Goal: Use online tool/utility: Utilize a website feature to perform a specific function

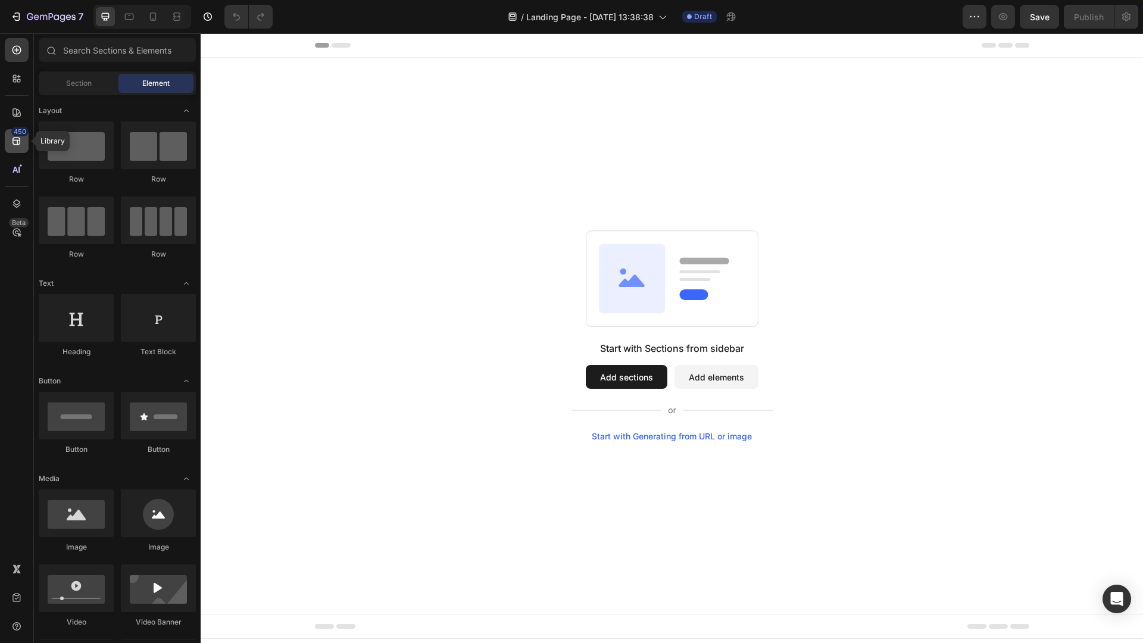
click at [15, 138] on icon at bounding box center [17, 142] width 8 height 8
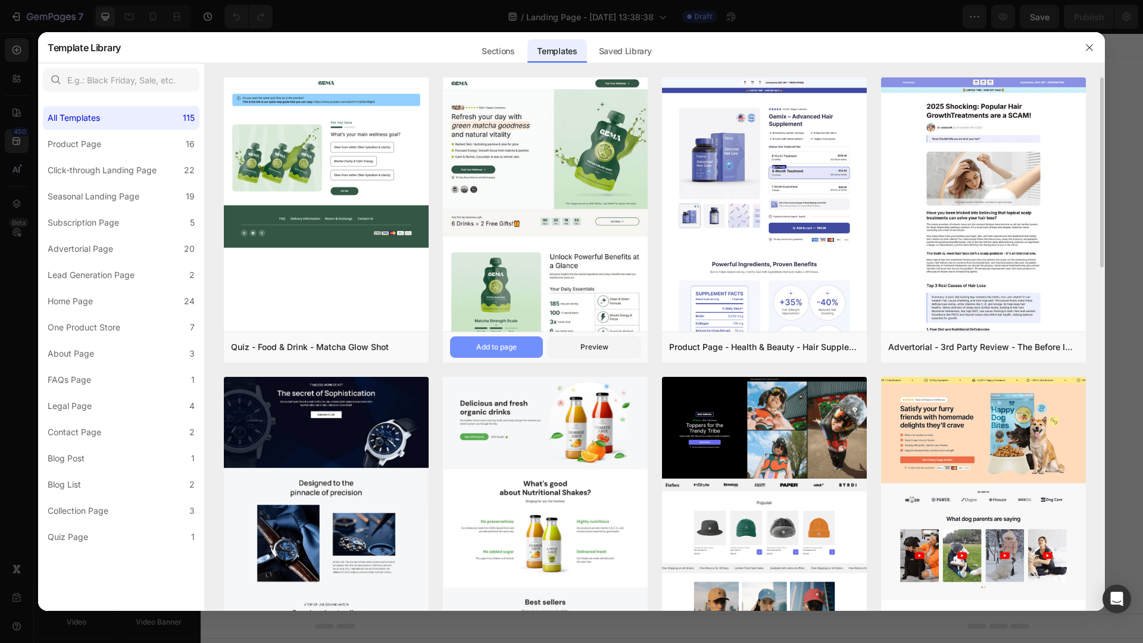
click at [520, 351] on button "Add to page" at bounding box center [496, 346] width 93 height 21
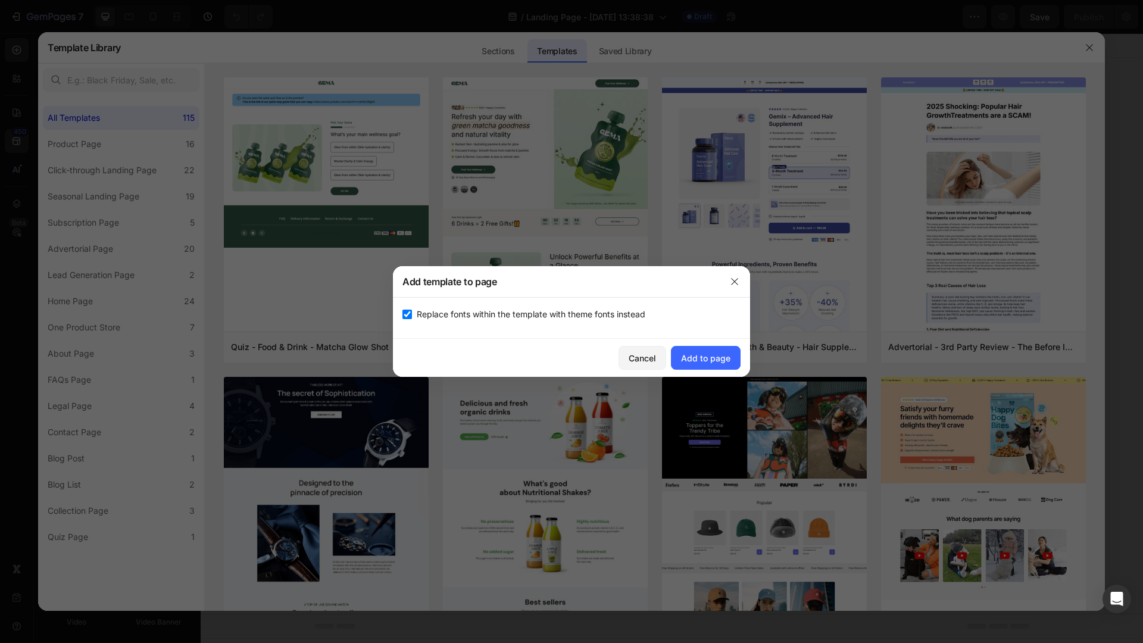
click at [410, 315] on input "checkbox" at bounding box center [407, 315] width 10 height 10
checkbox input "false"
click at [636, 356] on div "Cancel" at bounding box center [642, 357] width 27 height 13
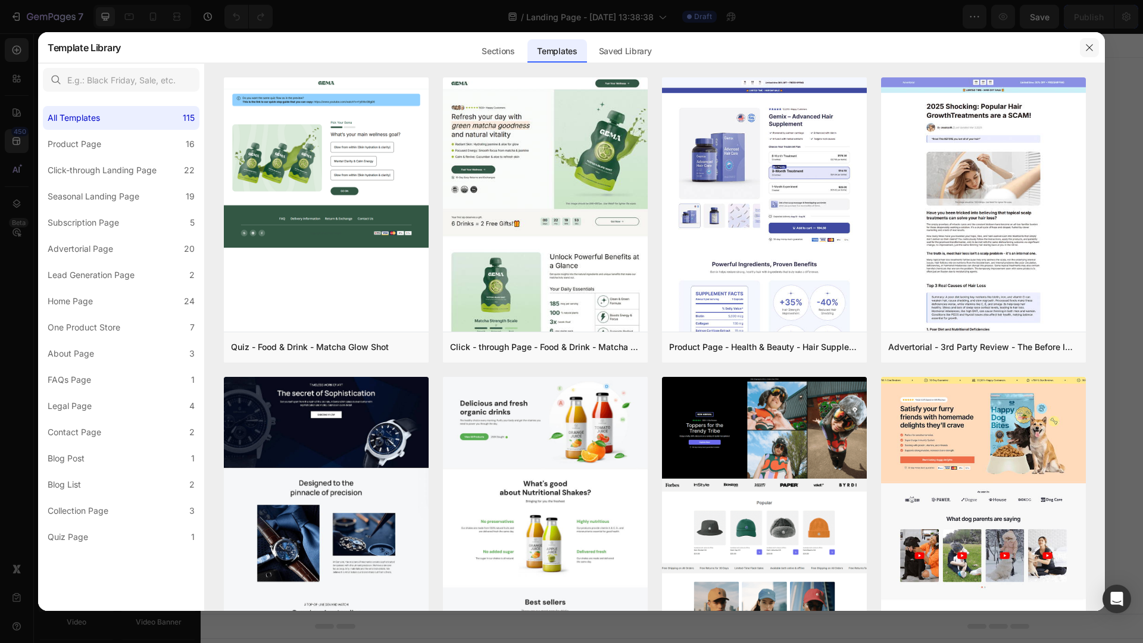
click at [1095, 45] on button "button" at bounding box center [1089, 47] width 19 height 19
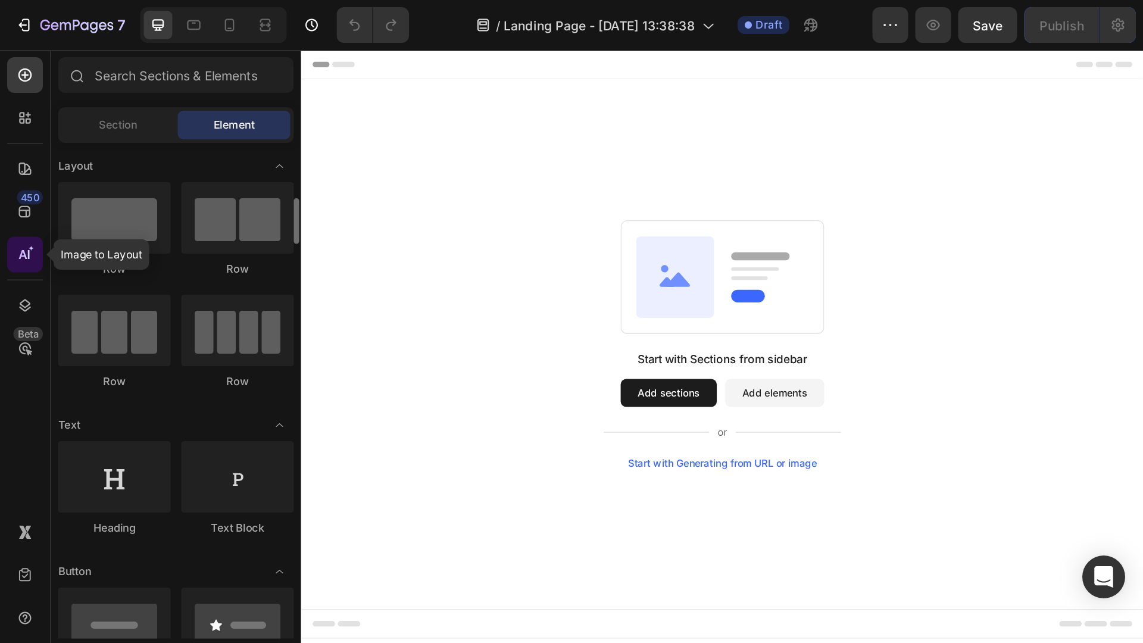
scroll to position [34, 0]
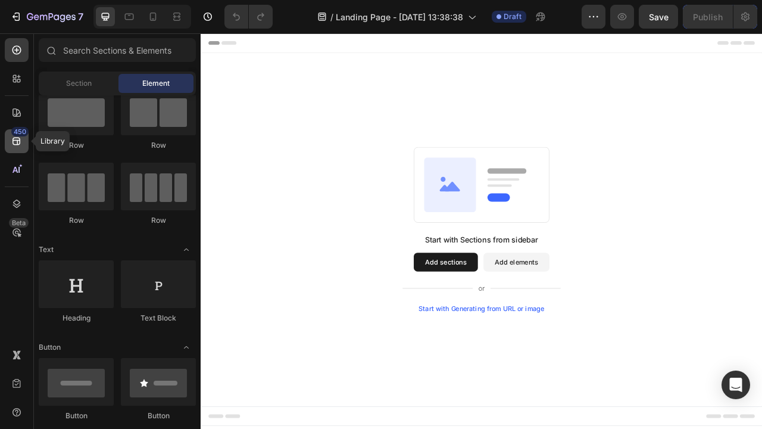
click at [13, 142] on icon at bounding box center [17, 141] width 12 height 12
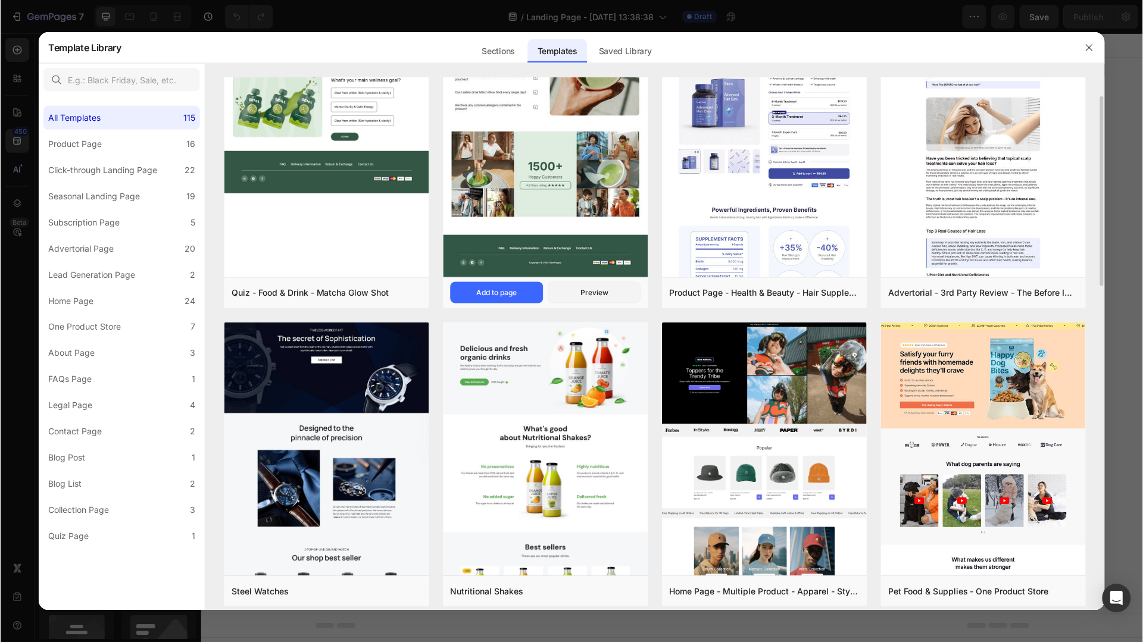
scroll to position [0, 0]
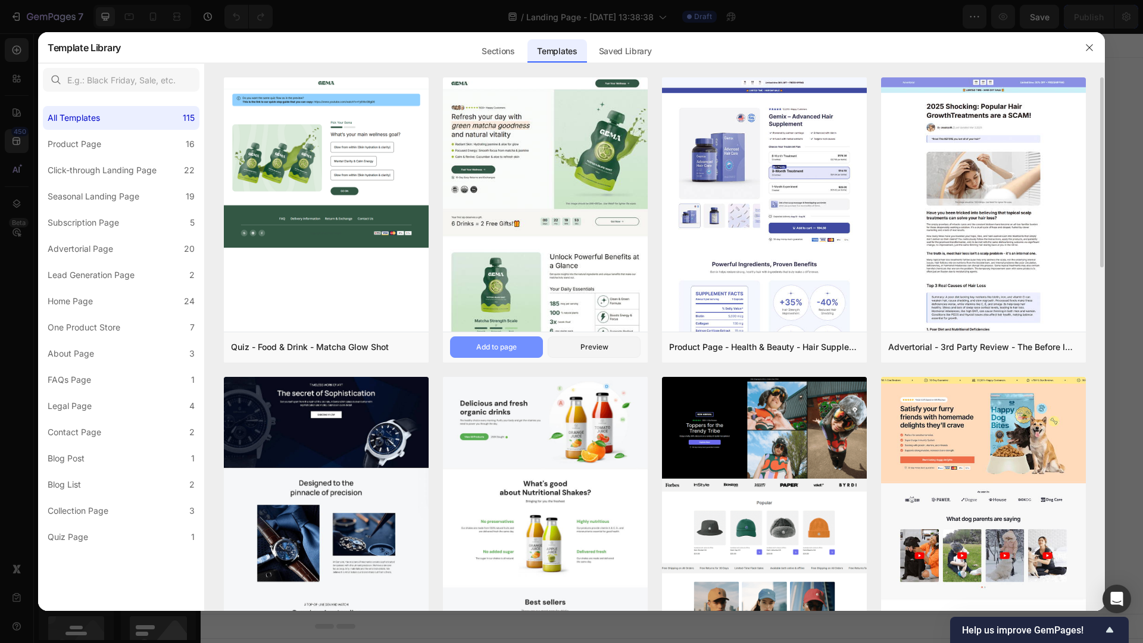
click at [504, 348] on div "Add to page" at bounding box center [496, 347] width 40 height 11
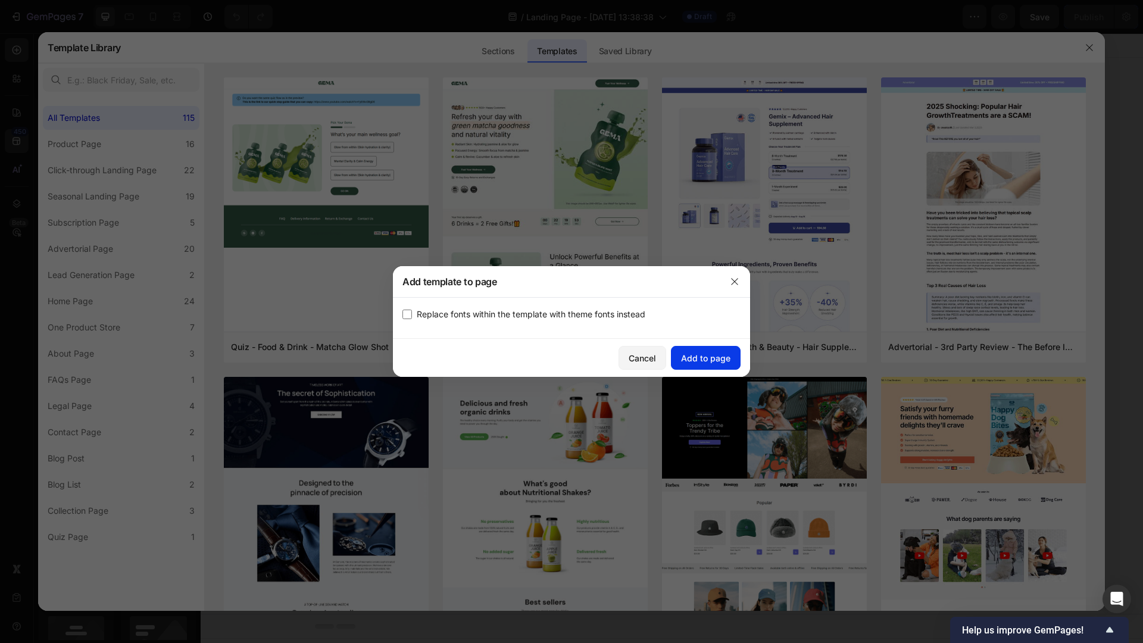
click at [720, 361] on div "Add to page" at bounding box center [705, 358] width 49 height 13
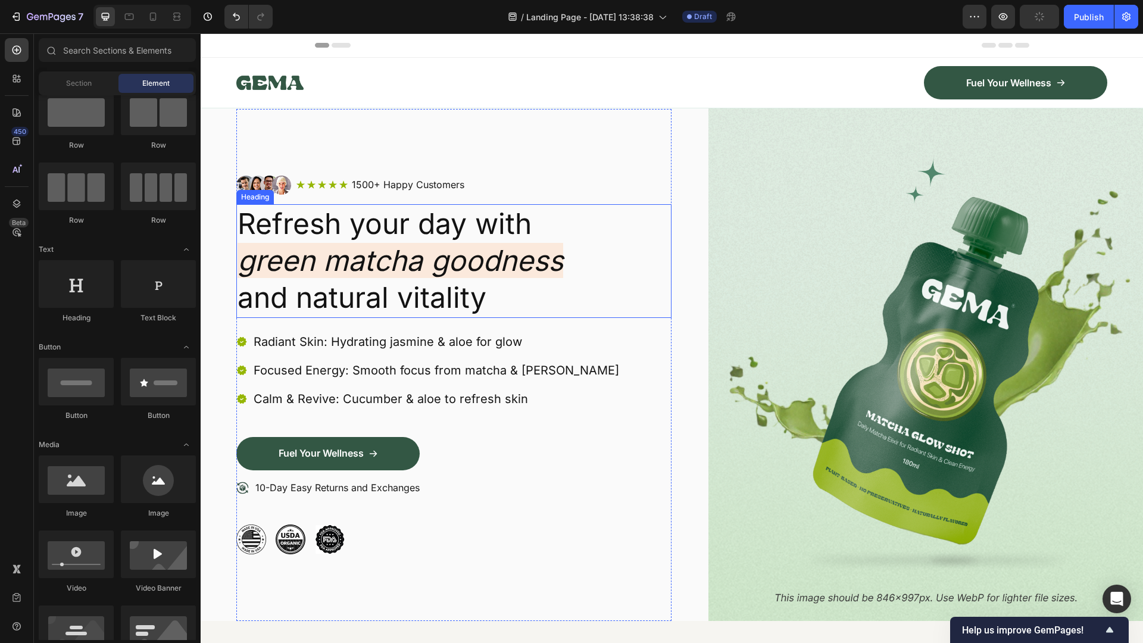
click at [391, 227] on h2 "Refresh your day with green matcha goodness and natural vitality" at bounding box center [453, 261] width 435 height 114
